Goal: Use online tool/utility: Utilize a website feature to perform a specific function

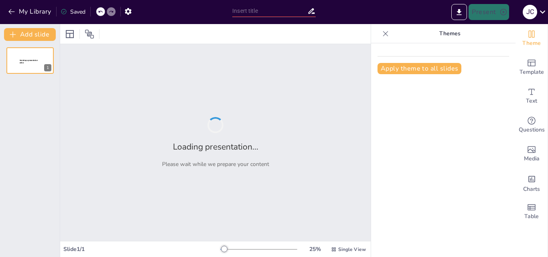
type input "El Rol Profesional en Cuidados y Atención Psicológica"
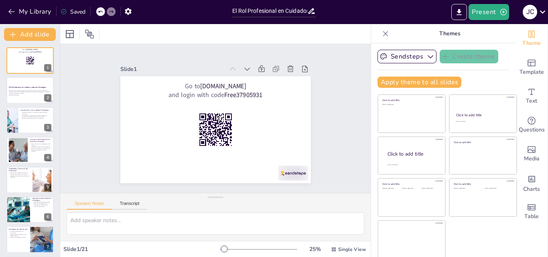
click at [382, 35] on icon at bounding box center [386, 34] width 8 height 8
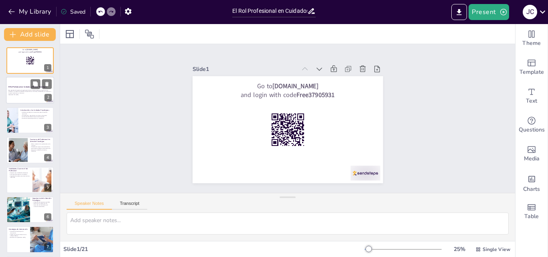
click at [33, 95] on p "Generated with [URL]" at bounding box center [29, 95] width 43 height 2
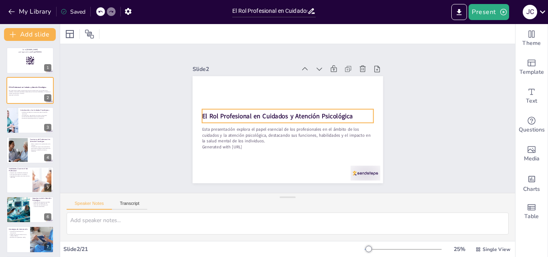
click at [217, 114] on strong "El Rol Profesional en Cuidados y Atención Psicológica" at bounding box center [277, 114] width 149 height 40
checkbox input "true"
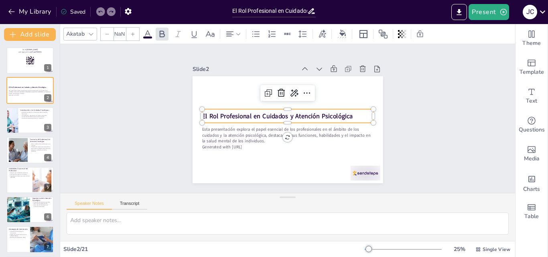
type input "48"
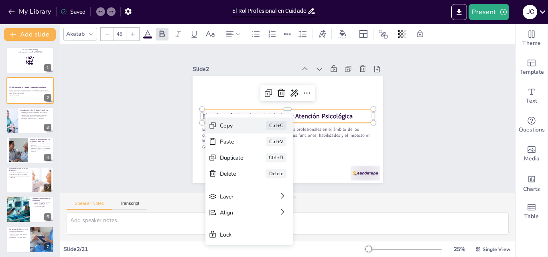
click at [269, 163] on div "Copy" at bounding box center [281, 169] width 25 height 12
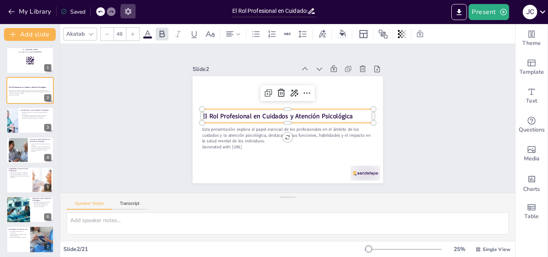
click at [129, 9] on icon "button" at bounding box center [128, 11] width 6 height 7
click at [129, 14] on icon "button" at bounding box center [128, 11] width 6 height 7
checkbox input "true"
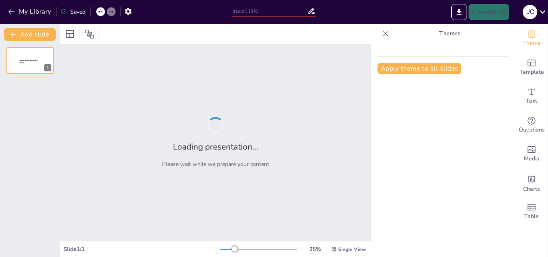
type input "El Rol Profesional en Cuidados y Atención Psicológica"
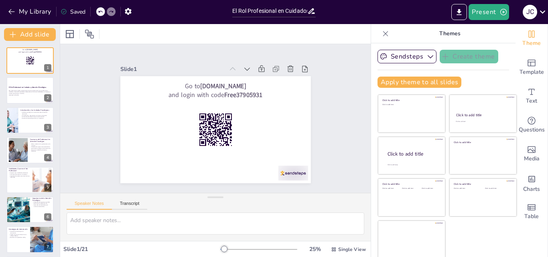
checkbox input "true"
click at [412, 81] on button "Apply theme to all slides" at bounding box center [419, 82] width 84 height 11
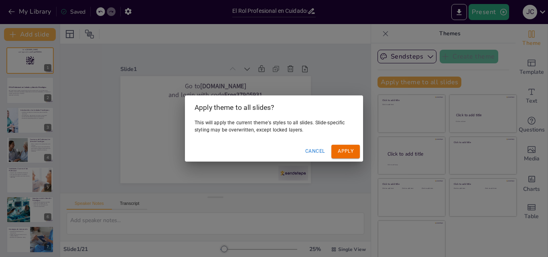
click at [345, 150] on button "Apply" at bounding box center [345, 151] width 28 height 13
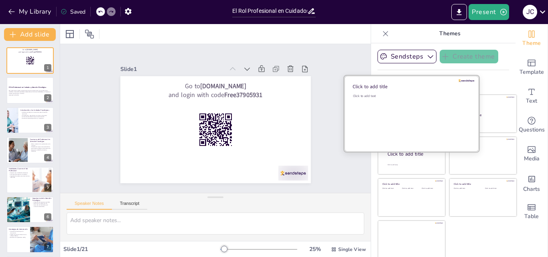
scroll to position [2, 0]
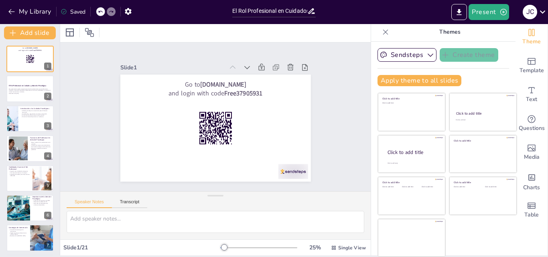
click at [382, 30] on icon at bounding box center [386, 32] width 8 height 8
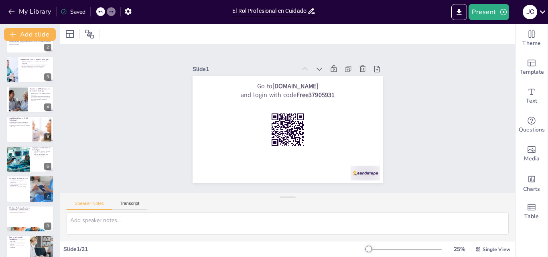
scroll to position [160, 0]
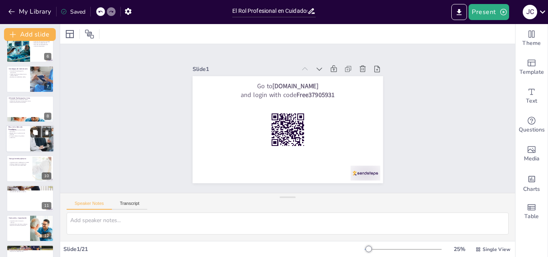
checkbox input "true"
click at [30, 147] on div at bounding box center [30, 138] width 48 height 27
type textarea "La confidencialidad es un principio ético fundamental en la atención psicológic…"
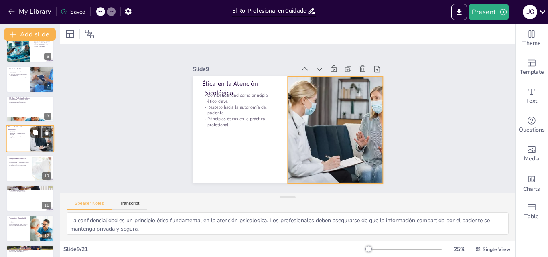
scroll to position [150, 0]
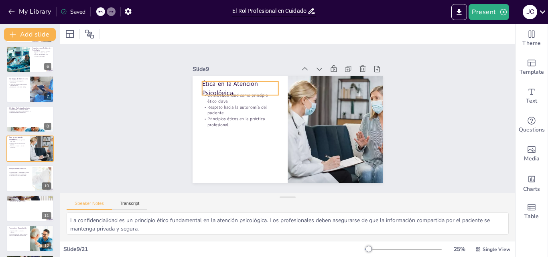
click at [224, 85] on p "Ética en la Atención Psicológica" at bounding box center [261, 68] width 75 height 53
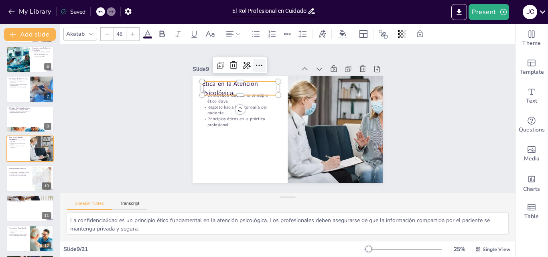
click at [271, 62] on icon at bounding box center [277, 59] width 12 height 12
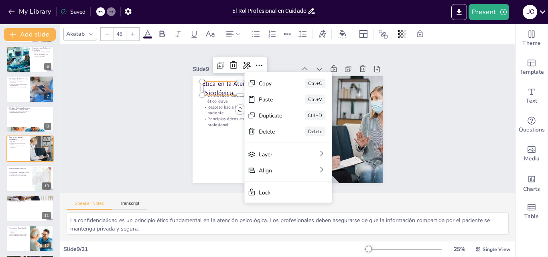
click at [134, 164] on div "Slide 1 Go to [DOMAIN_NAME] and login with code Free37905931 Slide 2 El Rol Pro…" at bounding box center [288, 118] width 468 height 195
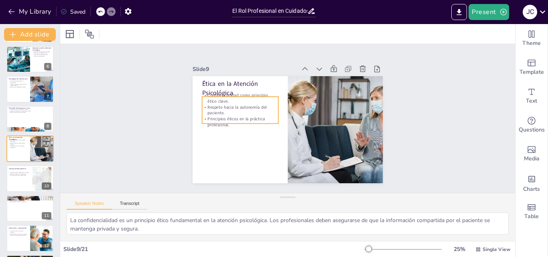
click at [224, 89] on p "Ética en la Atención Psicológica" at bounding box center [261, 68] width 75 height 53
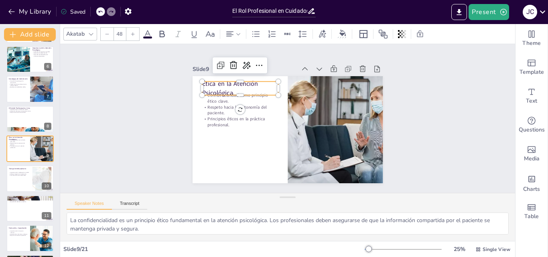
checkbox input "true"
